Goal: Task Accomplishment & Management: Use online tool/utility

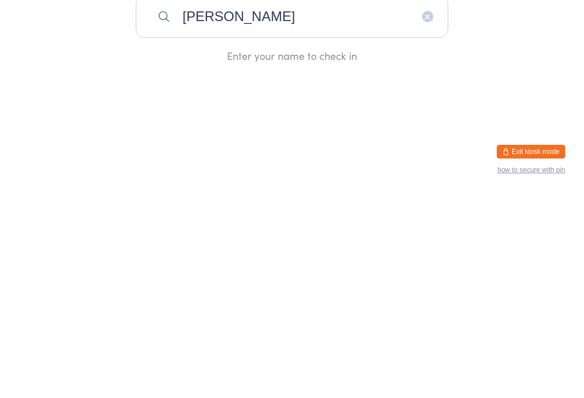
type input "[PERSON_NAME]"
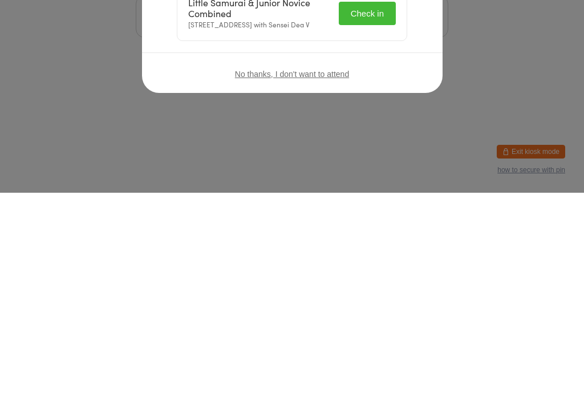
click at [497, 131] on div "Welcome, [PERSON_NAME]! Choose an event below to check in Little Samurai & Juni…" at bounding box center [292, 199] width 584 height 398
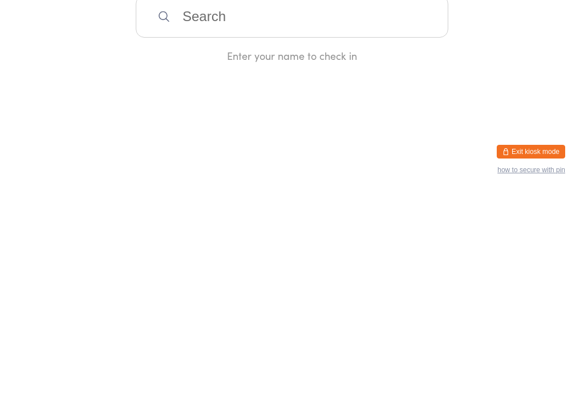
click at [310, 225] on input "search" at bounding box center [292, 222] width 313 height 42
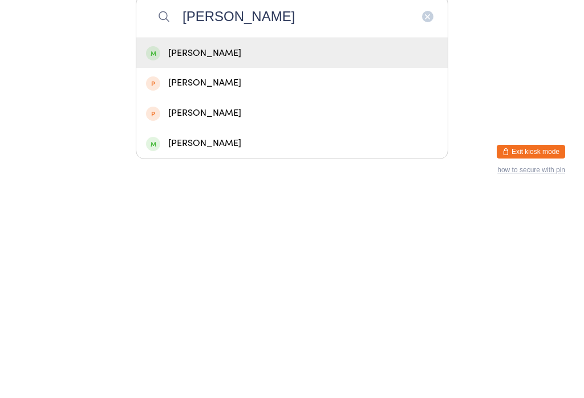
type input "[PERSON_NAME]"
click at [246, 251] on div "[PERSON_NAME]" at bounding box center [292, 258] width 292 height 15
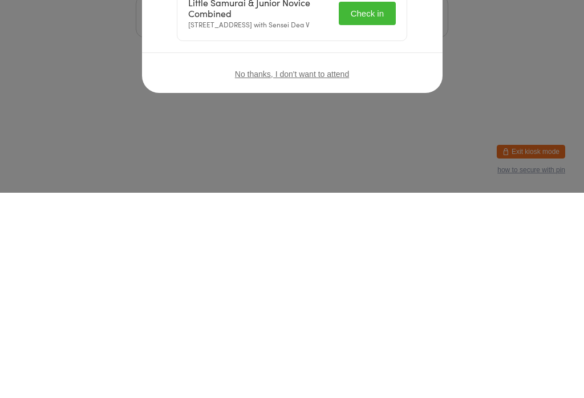
click at [368, 216] on button "Check in" at bounding box center [367, 218] width 57 height 23
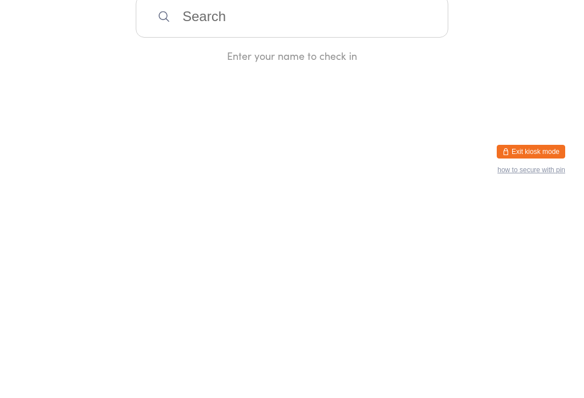
click at [262, 192] on div "Manual search Scanner input Check Out Welcome! Enter your name to check in" at bounding box center [292, 134] width 584 height 268
click at [293, 215] on input "search" at bounding box center [292, 222] width 313 height 42
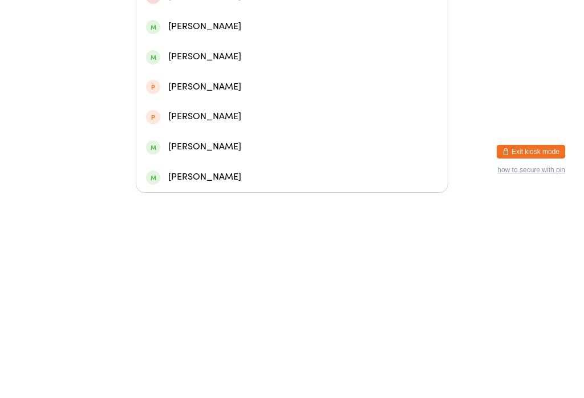
type input "[PERSON_NAME]"
click at [227, 164] on div "[PERSON_NAME]" at bounding box center [292, 171] width 292 height 15
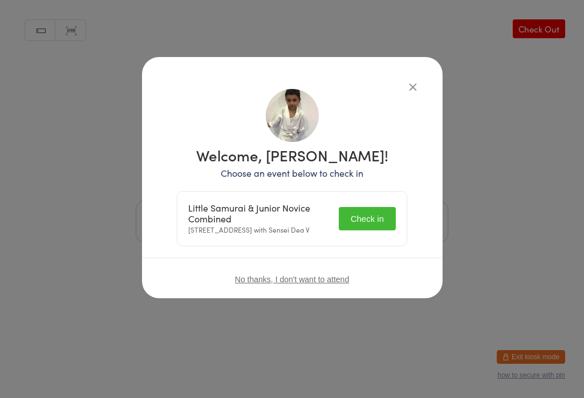
click at [384, 220] on button "Check in" at bounding box center [367, 218] width 57 height 23
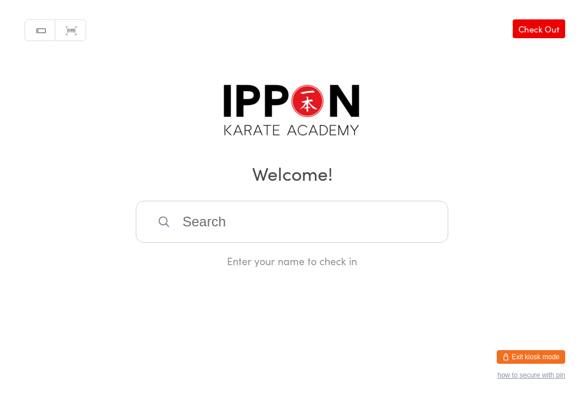
click at [339, 205] on input "search" at bounding box center [292, 222] width 313 height 42
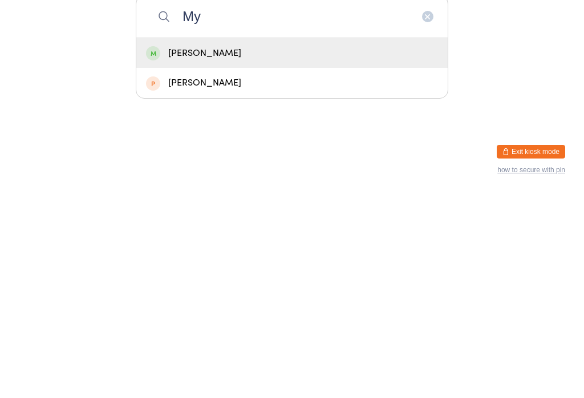
type input "My"
click at [149, 251] on span at bounding box center [153, 258] width 14 height 14
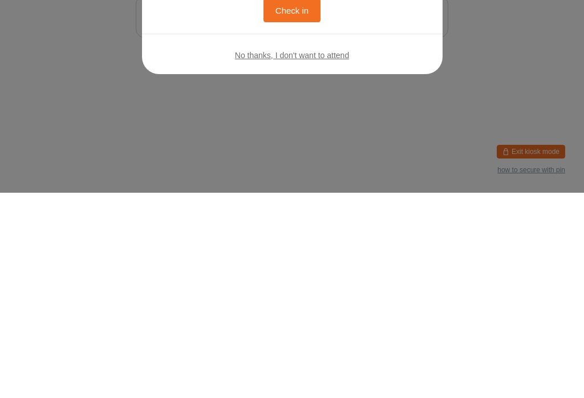
click at [295, 218] on button "Check in" at bounding box center [291, 215] width 57 height 23
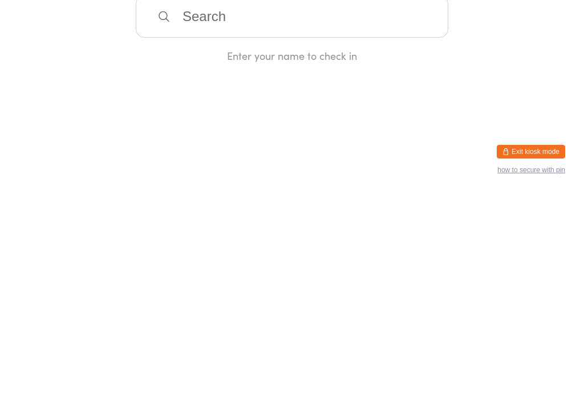
click at [380, 226] on input "search" at bounding box center [292, 222] width 313 height 42
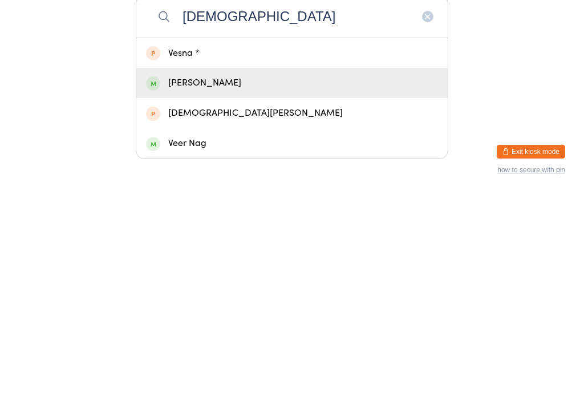
type input "[DEMOGRAPHIC_DATA]"
click at [266, 281] on div "[PERSON_NAME]" at bounding box center [292, 288] width 292 height 15
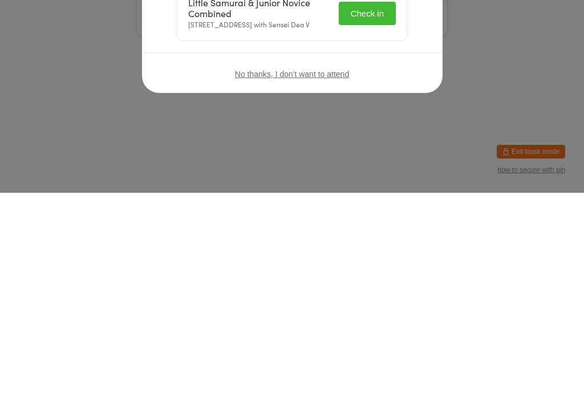
click at [339, 207] on button "Check in" at bounding box center [367, 218] width 57 height 23
